Goal: Information Seeking & Learning: Learn about a topic

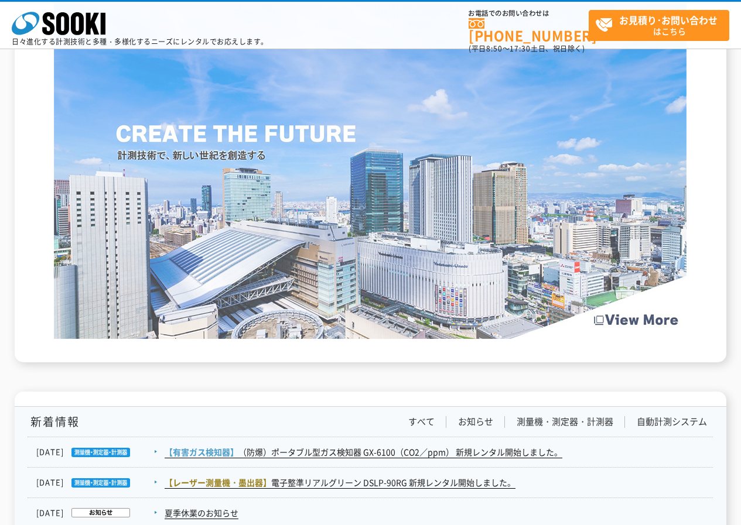
scroll to position [1874, 0]
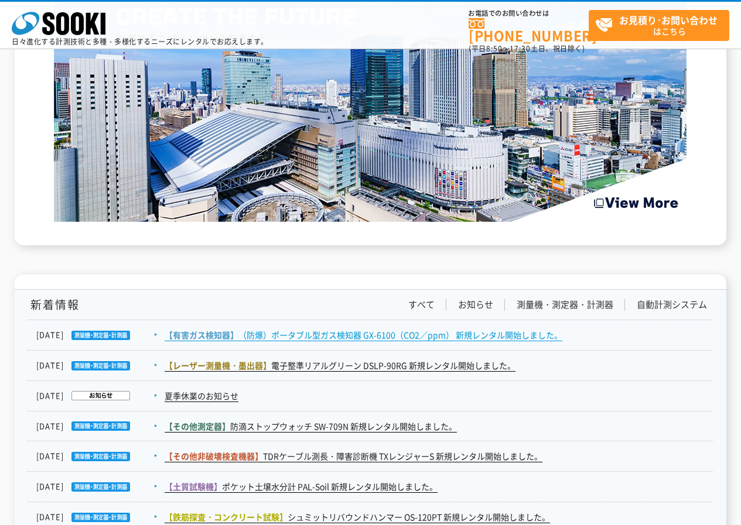
click at [319, 335] on link "【有害ガス検知器】 （防爆）ポータブル型ガス検知器 GX-6100（CO2／ppm） 新規レンタル開始しました。" at bounding box center [364, 335] width 398 height 12
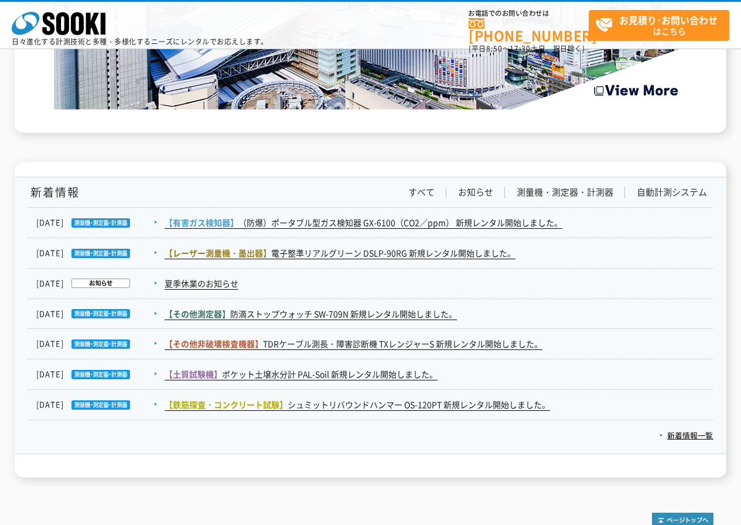
scroll to position [2045, 0]
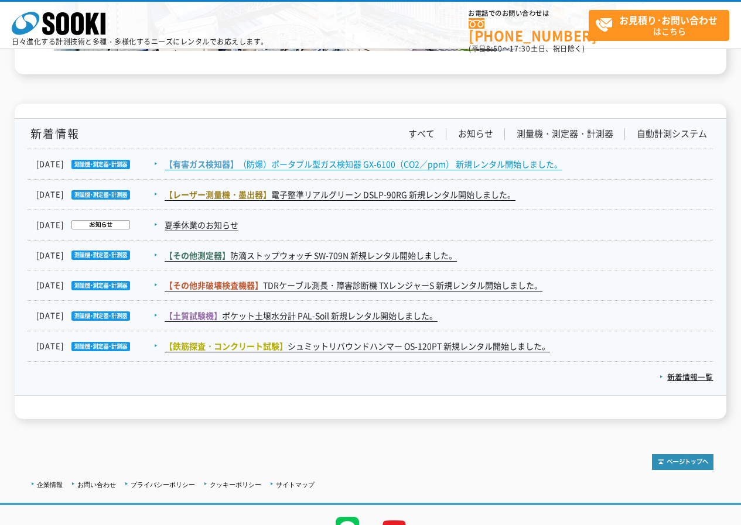
click at [312, 163] on link "【有害ガス検知器】 （防爆）ポータブル型ガス検知器 GX-6100（CO2／ppm） 新規レンタル開始しました。" at bounding box center [364, 164] width 398 height 12
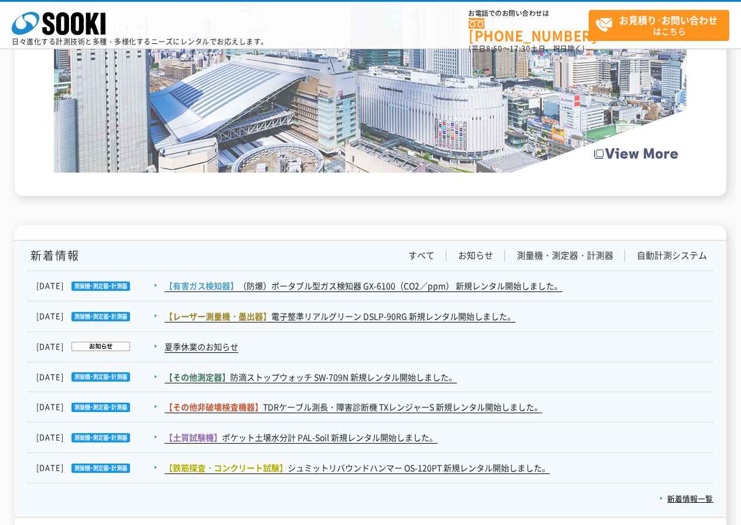
scroll to position [2099, 0]
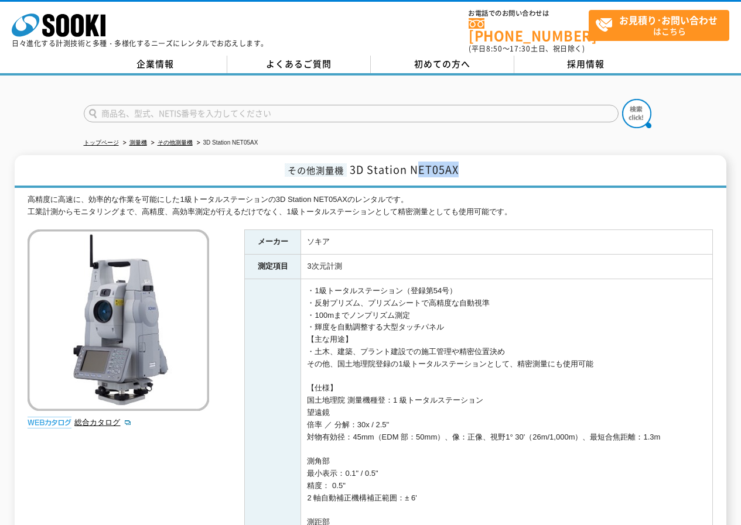
drag, startPoint x: 417, startPoint y: 160, endPoint x: 517, endPoint y: 160, distance: 99.6
click at [517, 160] on h1 "その他測量機 3D Station NET05AX" at bounding box center [370, 171] width 711 height 33
click at [408, 162] on span "3D Station NET05AX" at bounding box center [404, 170] width 109 height 16
drag, startPoint x: 350, startPoint y: 163, endPoint x: 518, endPoint y: 163, distance: 167.5
click at [518, 163] on h1 "その他測量機 3D Station NET05AX" at bounding box center [370, 171] width 711 height 33
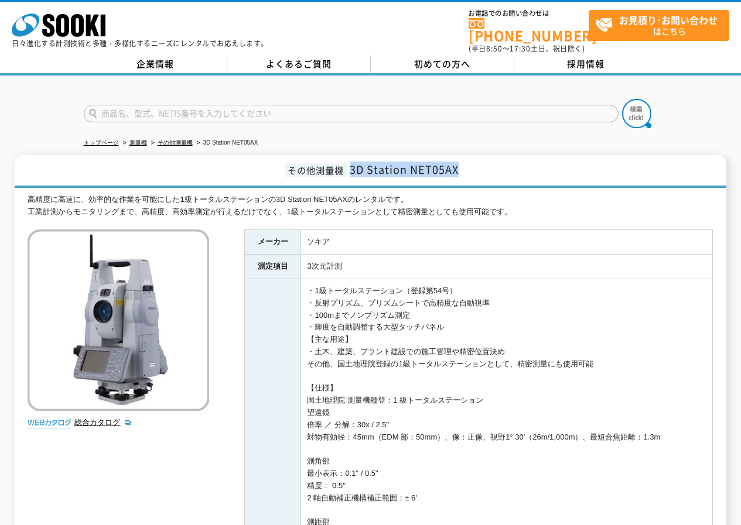
copy span "3D Station NET05AX"
click at [531, 173] on h1 "その他測量機 3D Station NET05AX" at bounding box center [370, 171] width 711 height 33
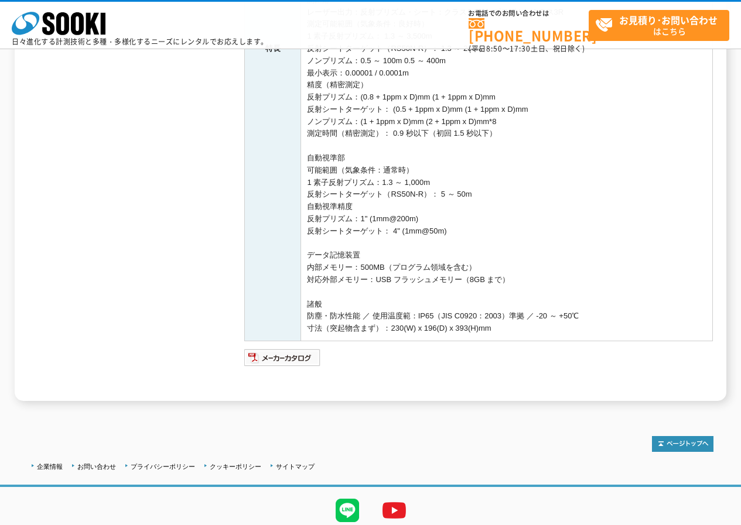
scroll to position [293, 0]
